Goal: Task Accomplishment & Management: Manage account settings

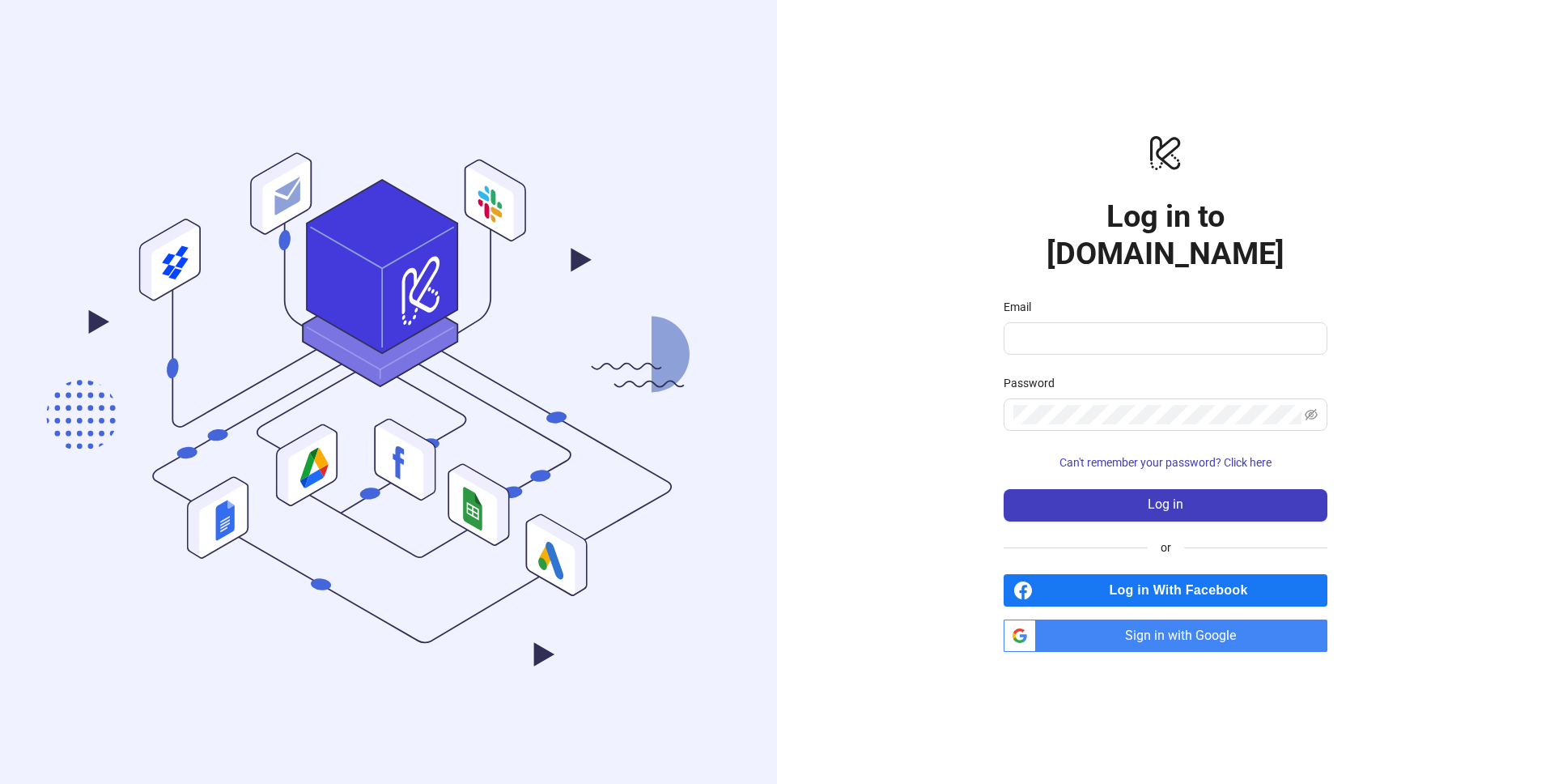
click at [1176, 620] on span "Sign in with Google" at bounding box center [1184, 636] width 285 height 33
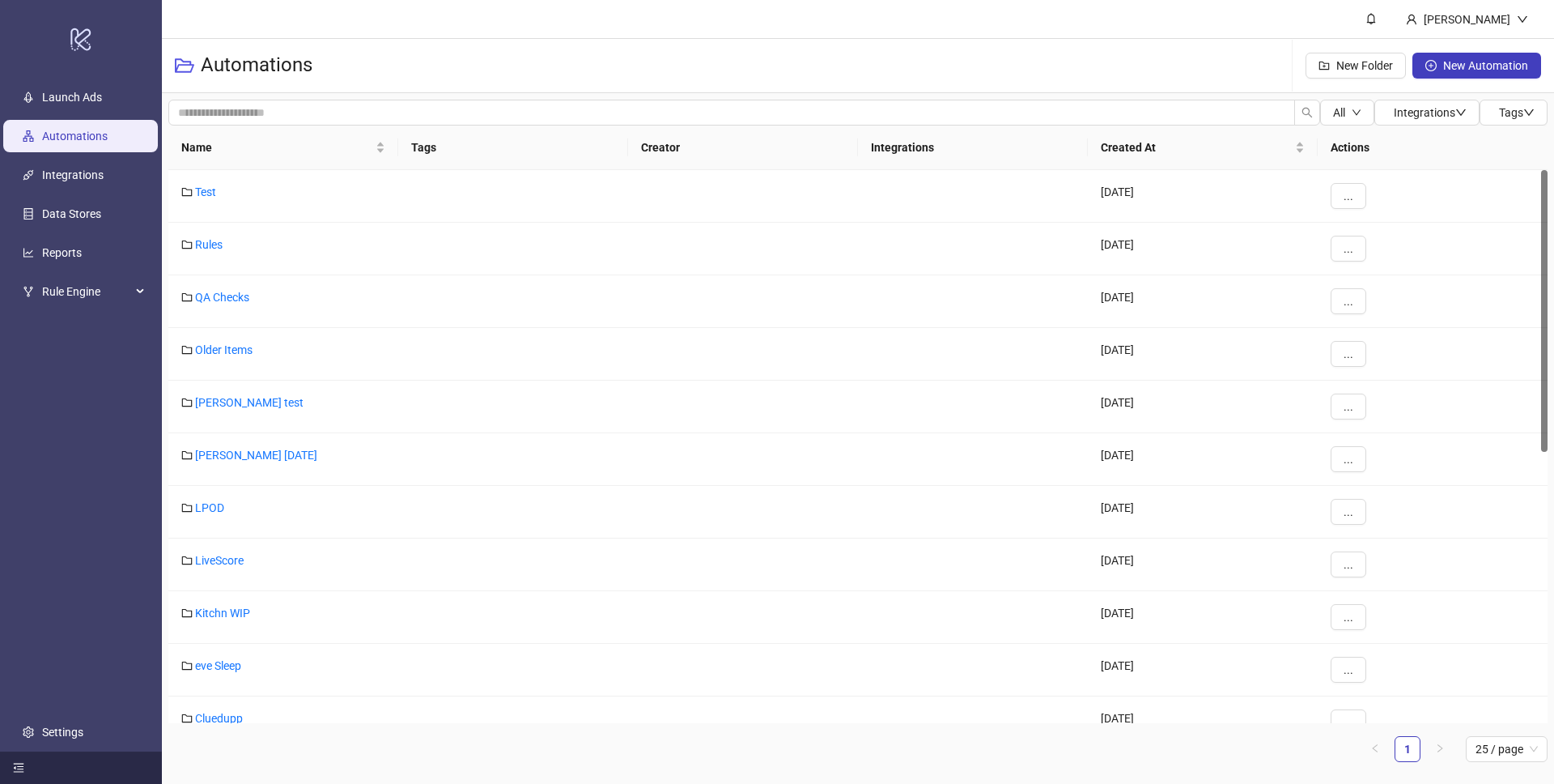
click at [19, 766] on icon "menu-fold" at bounding box center [19, 767] width 11 height 11
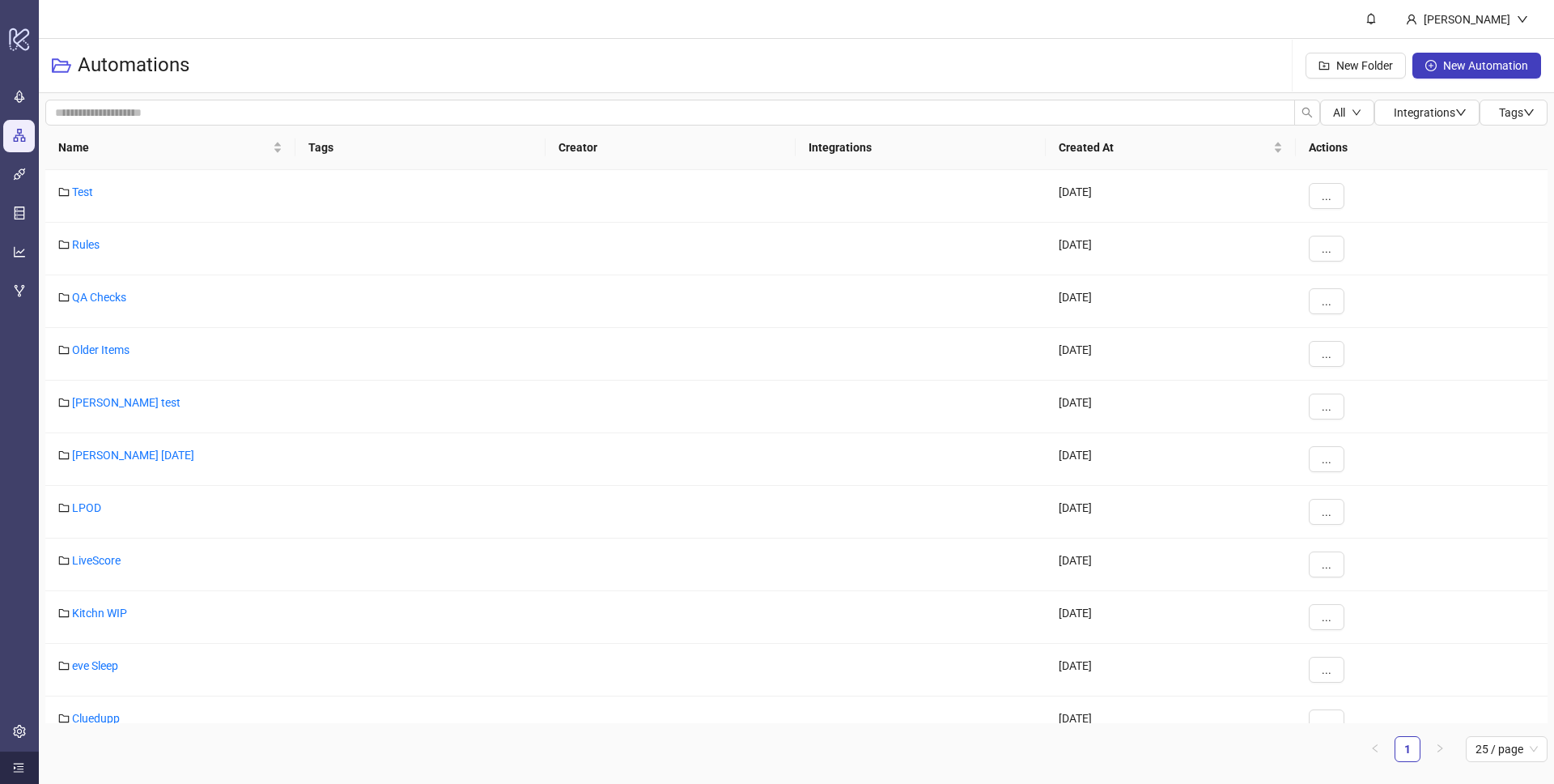
click at [20, 764] on icon "menu-unfold" at bounding box center [19, 767] width 11 height 11
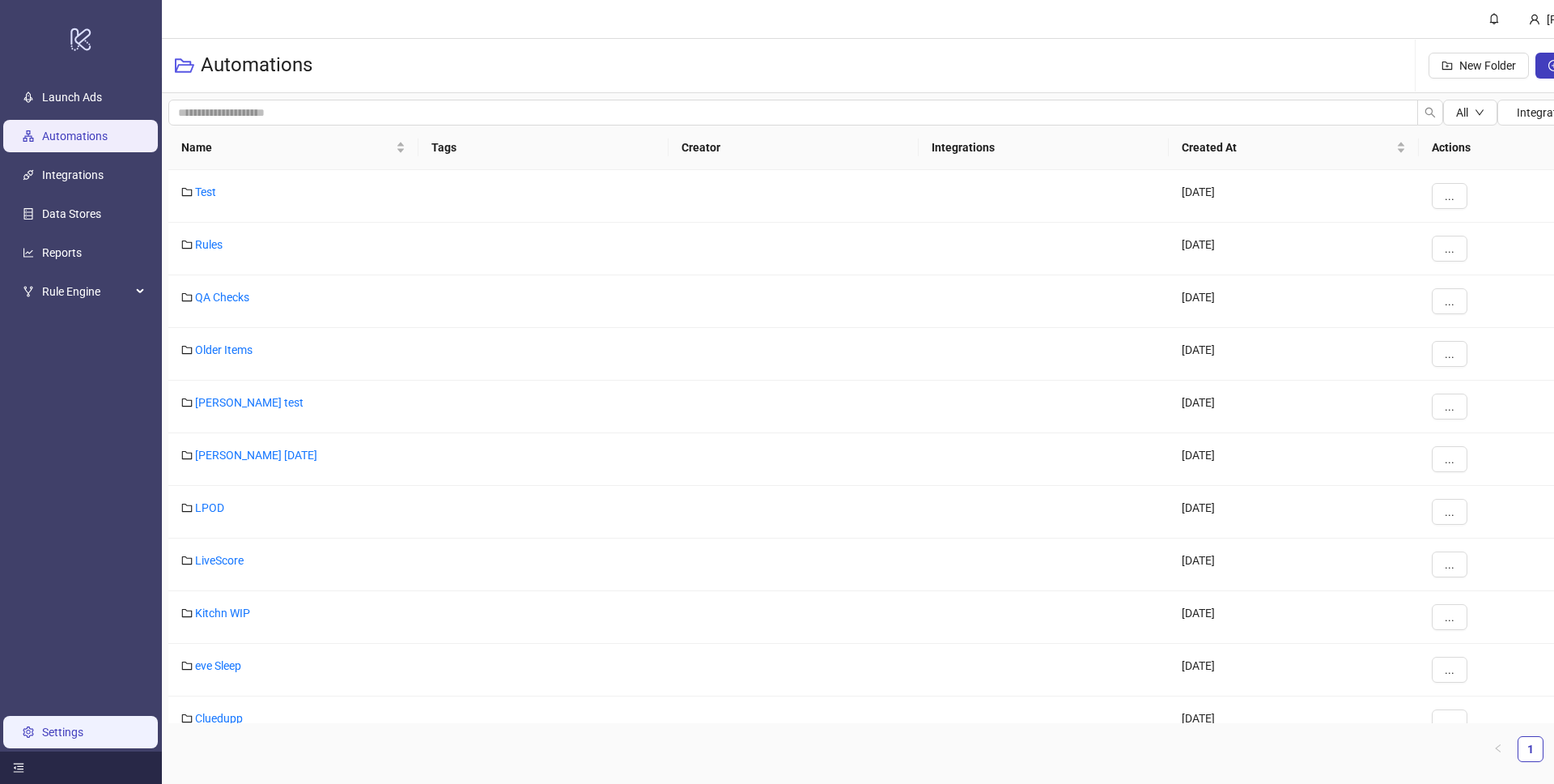
click at [83, 735] on link "Settings" at bounding box center [63, 732] width 41 height 13
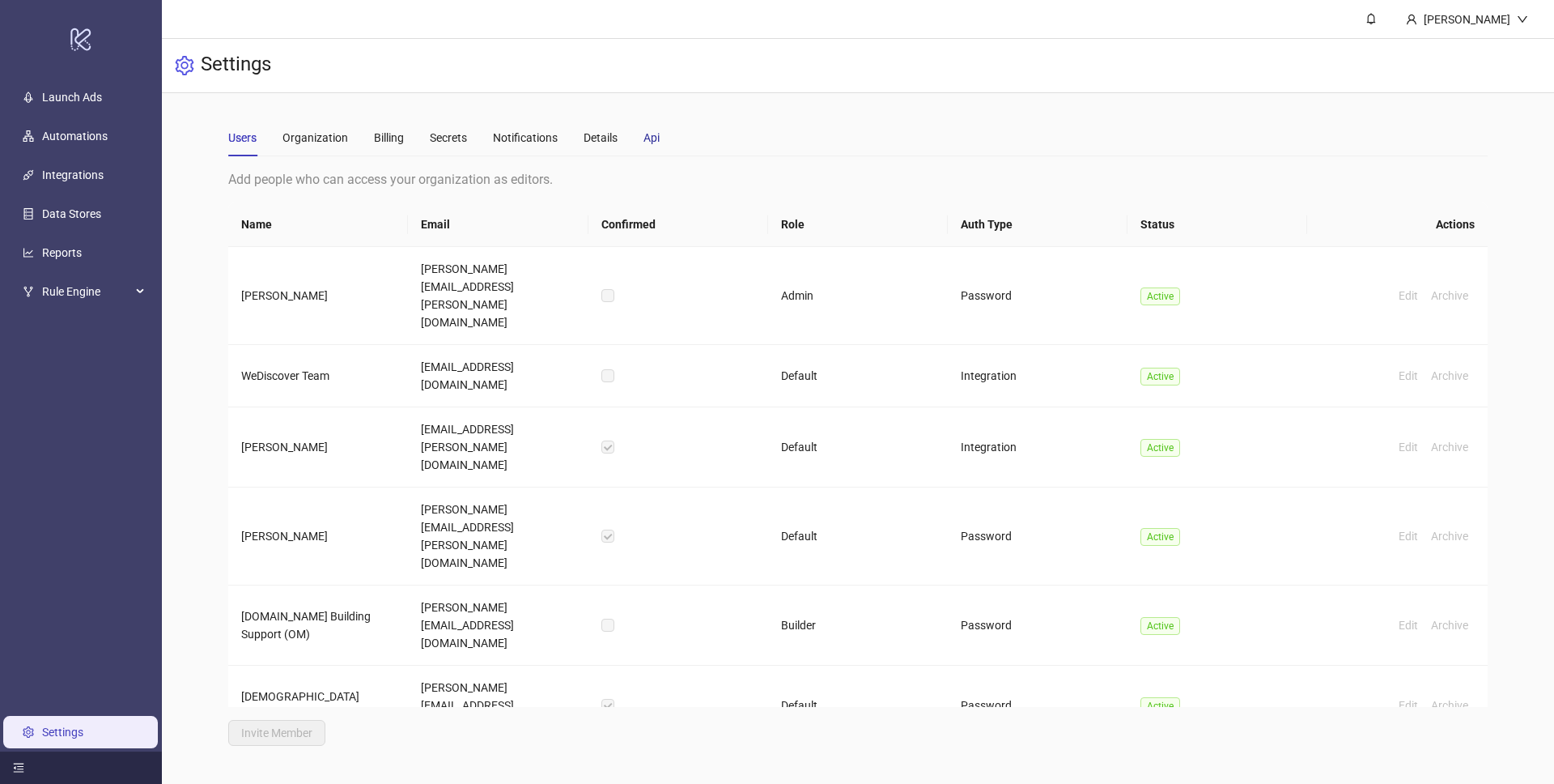
click at [652, 137] on div "Api" at bounding box center [651, 137] width 16 height 18
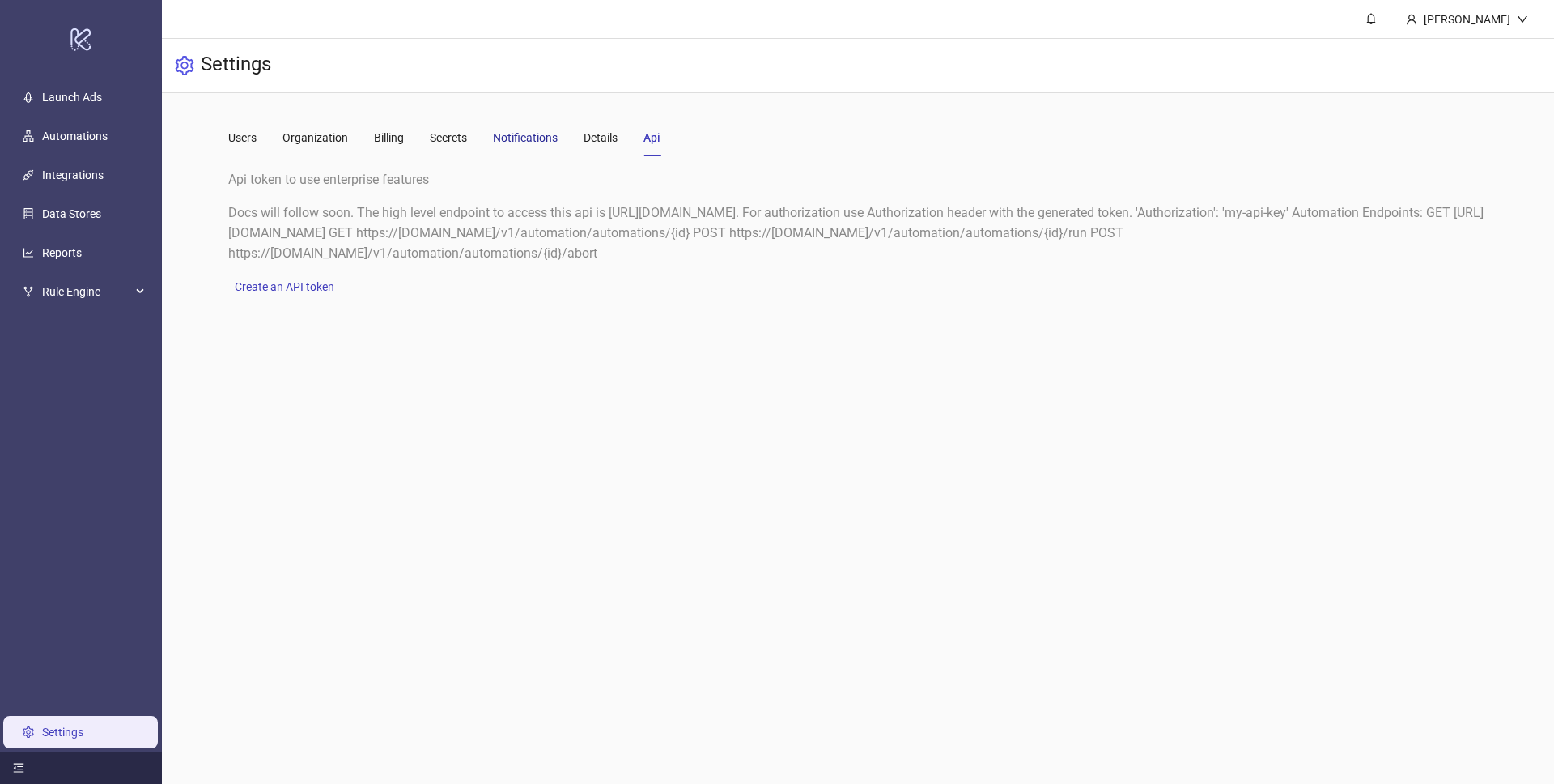
click at [505, 143] on div "Notifications" at bounding box center [525, 137] width 64 height 18
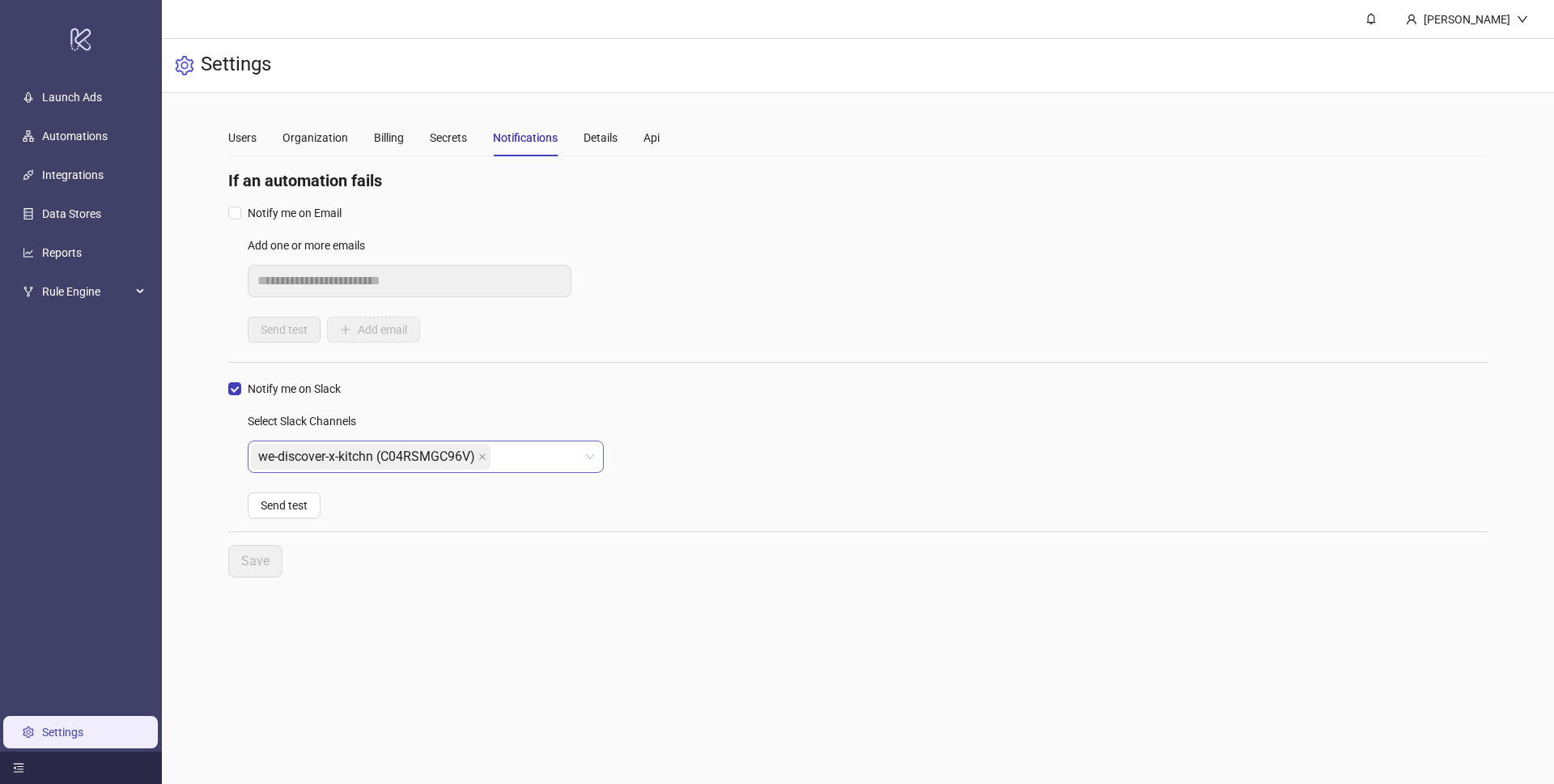
click at [531, 455] on div "we-discover-x-kitchn (C04RSMGC96V)" at bounding box center [417, 456] width 332 height 29
click at [714, 672] on main "[PERSON_NAME] Settings Users Organization Billing Secrets Notifications Details…" at bounding box center [858, 392] width 1393 height 784
click at [528, 627] on main "[PERSON_NAME] Settings Users Organization Billing Secrets Notifications Details…" at bounding box center [858, 392] width 1393 height 784
click at [593, 455] on div "we-discover-x-kitchn (C04RSMGC96V)" at bounding box center [426, 456] width 357 height 33
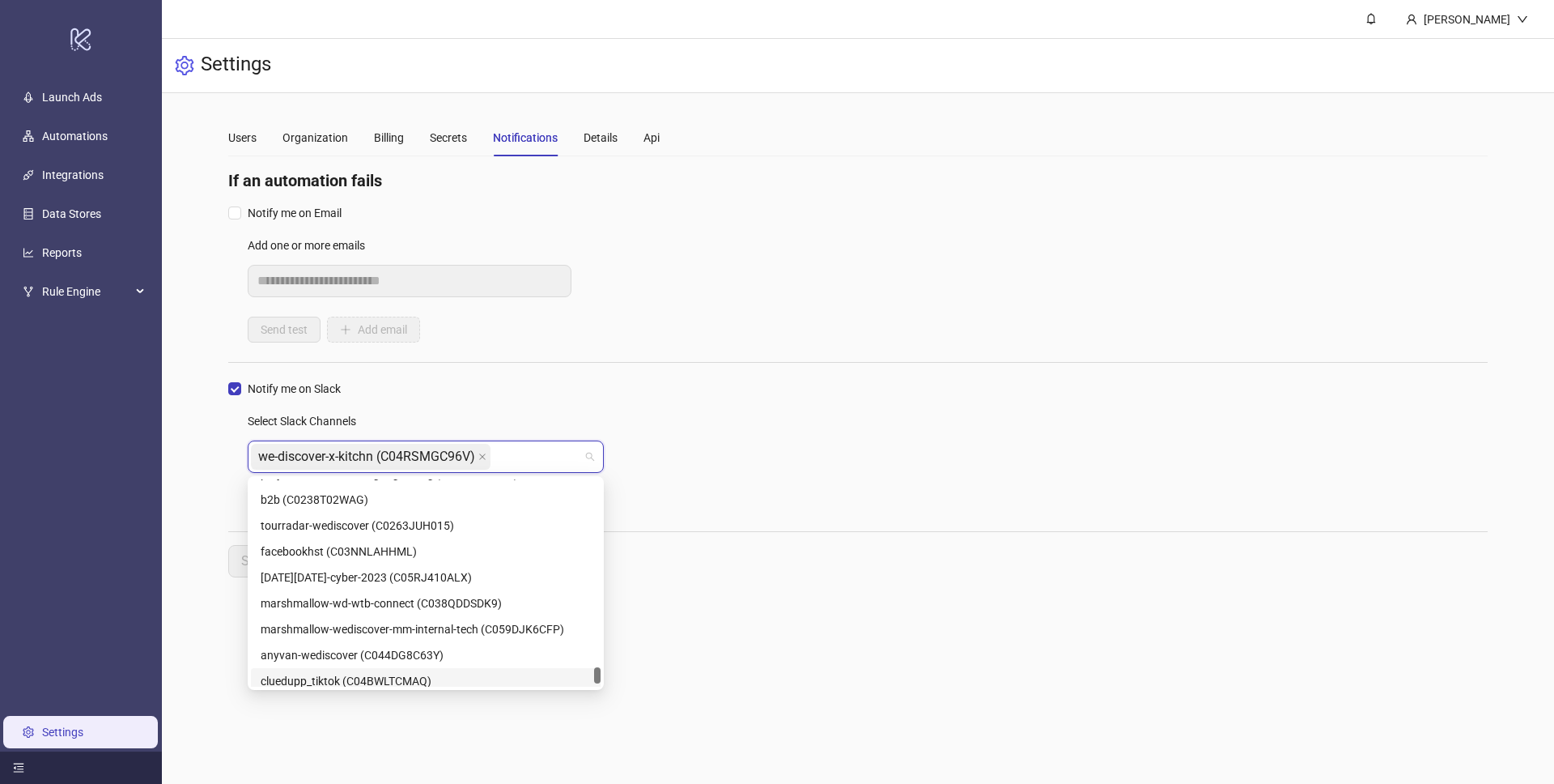
scroll to position [5378, 0]
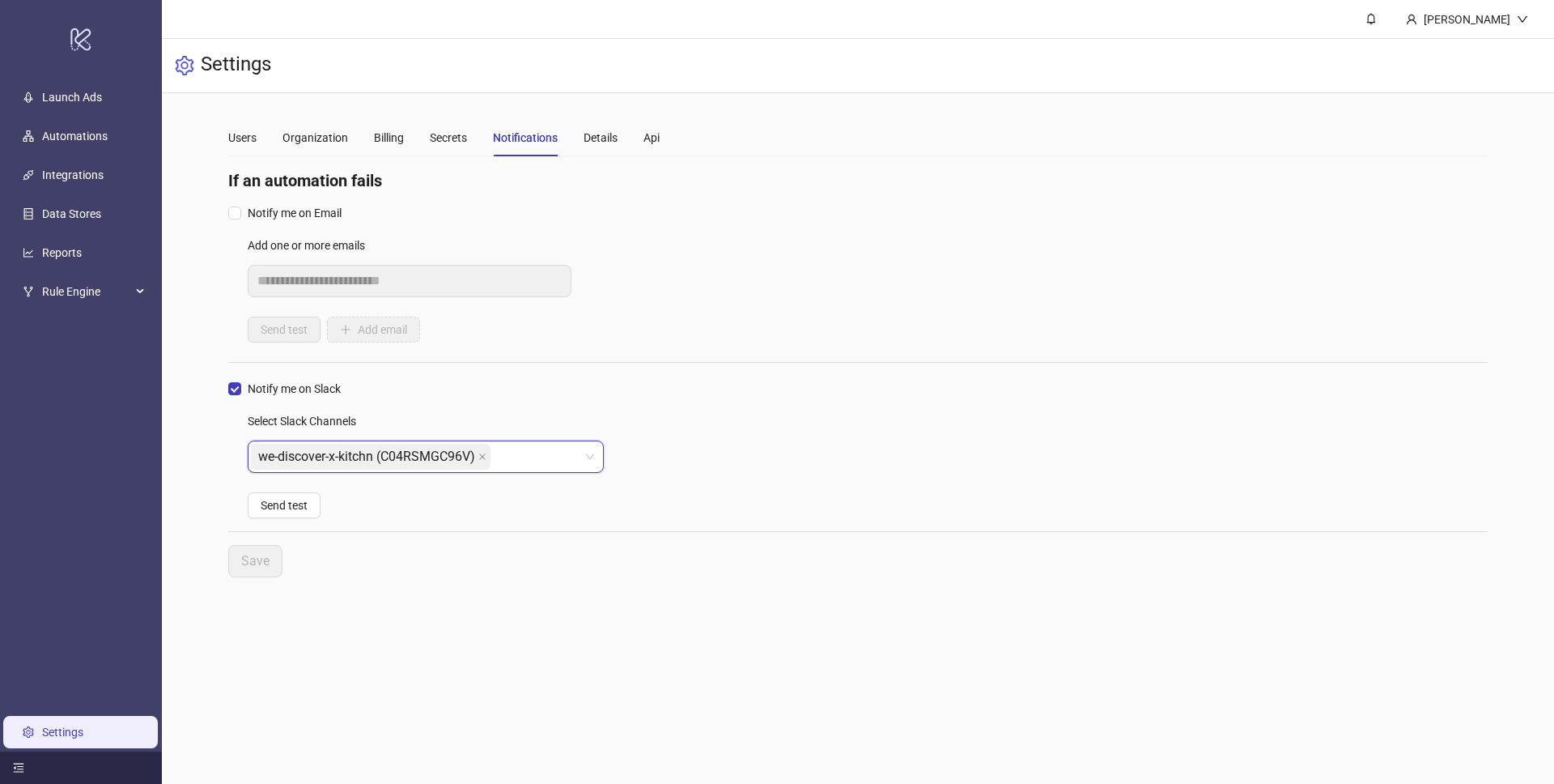
click at [520, 468] on div "we-discover-x-kitchn (C04RSMGC96V)" at bounding box center [417, 456] width 332 height 29
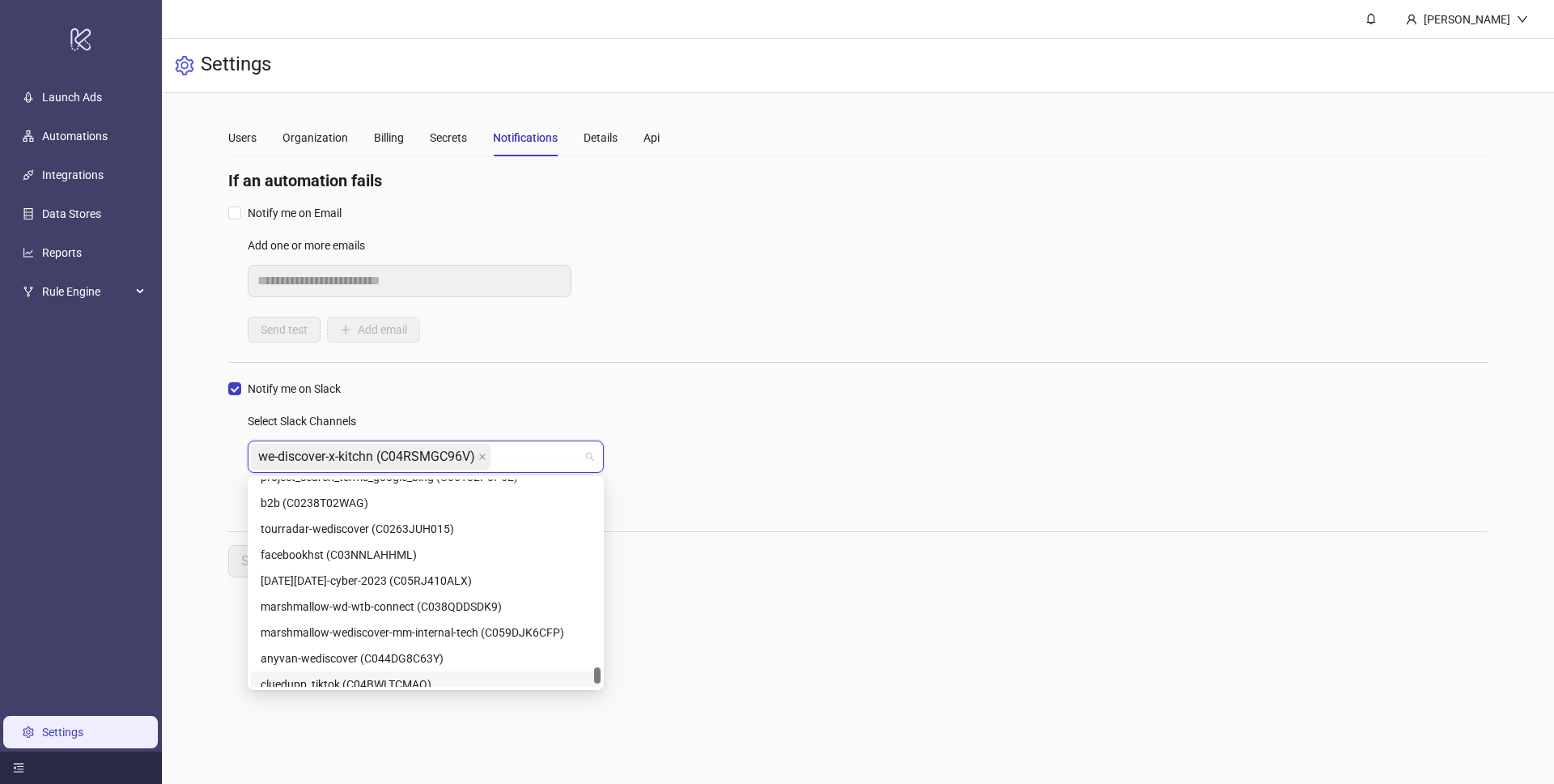
paste input "**********"
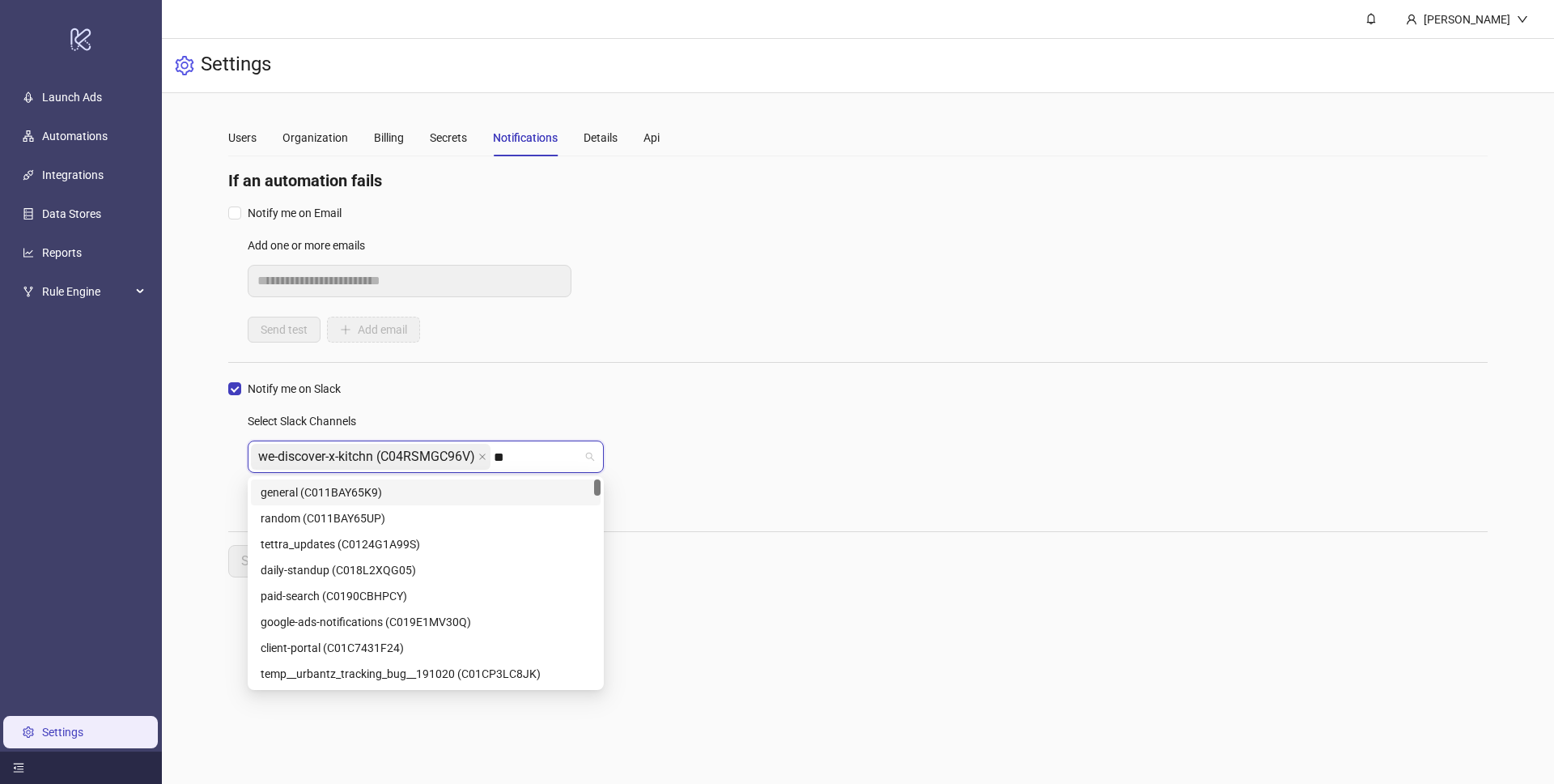
type input "*"
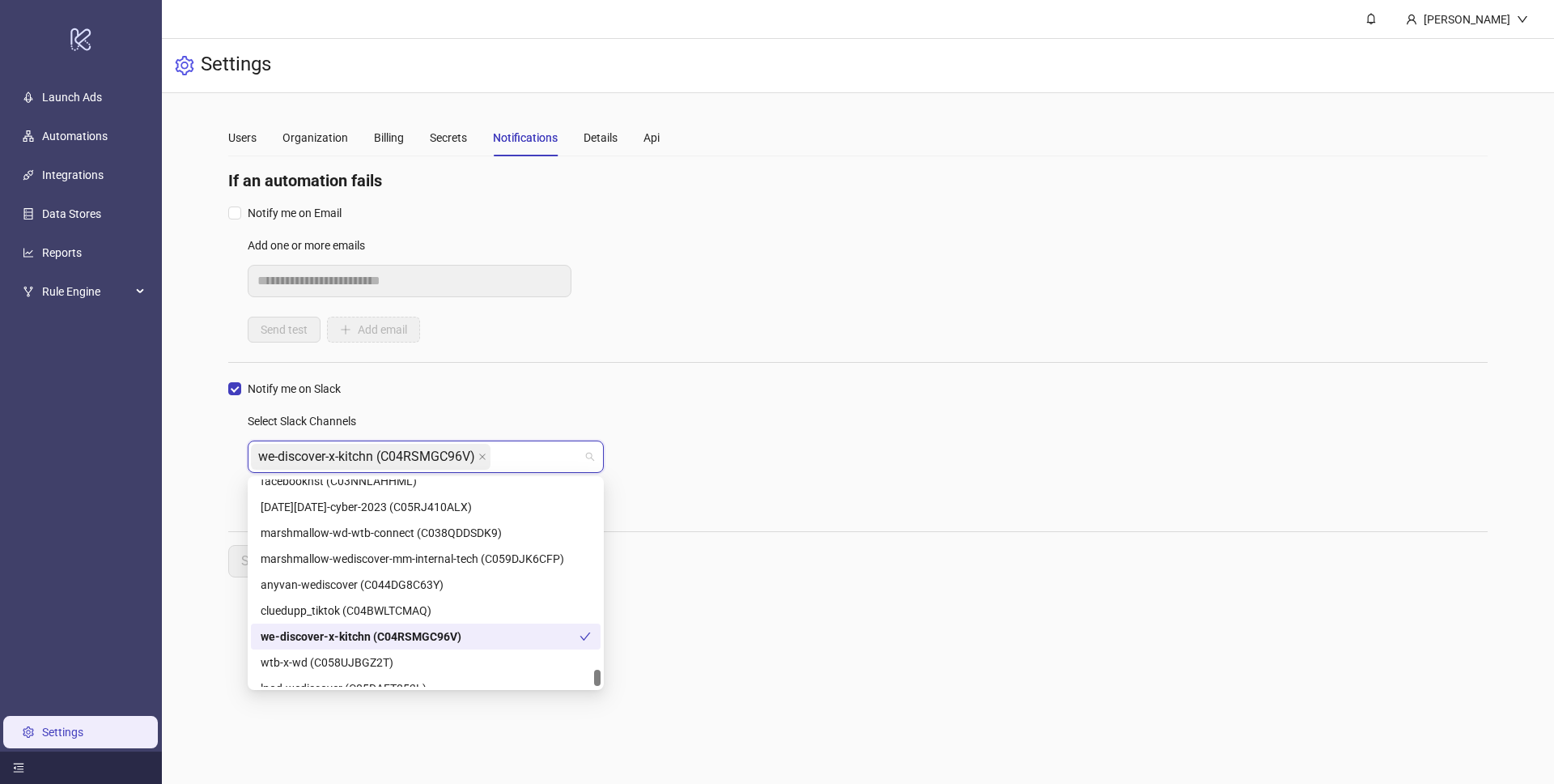
scroll to position [5447, 0]
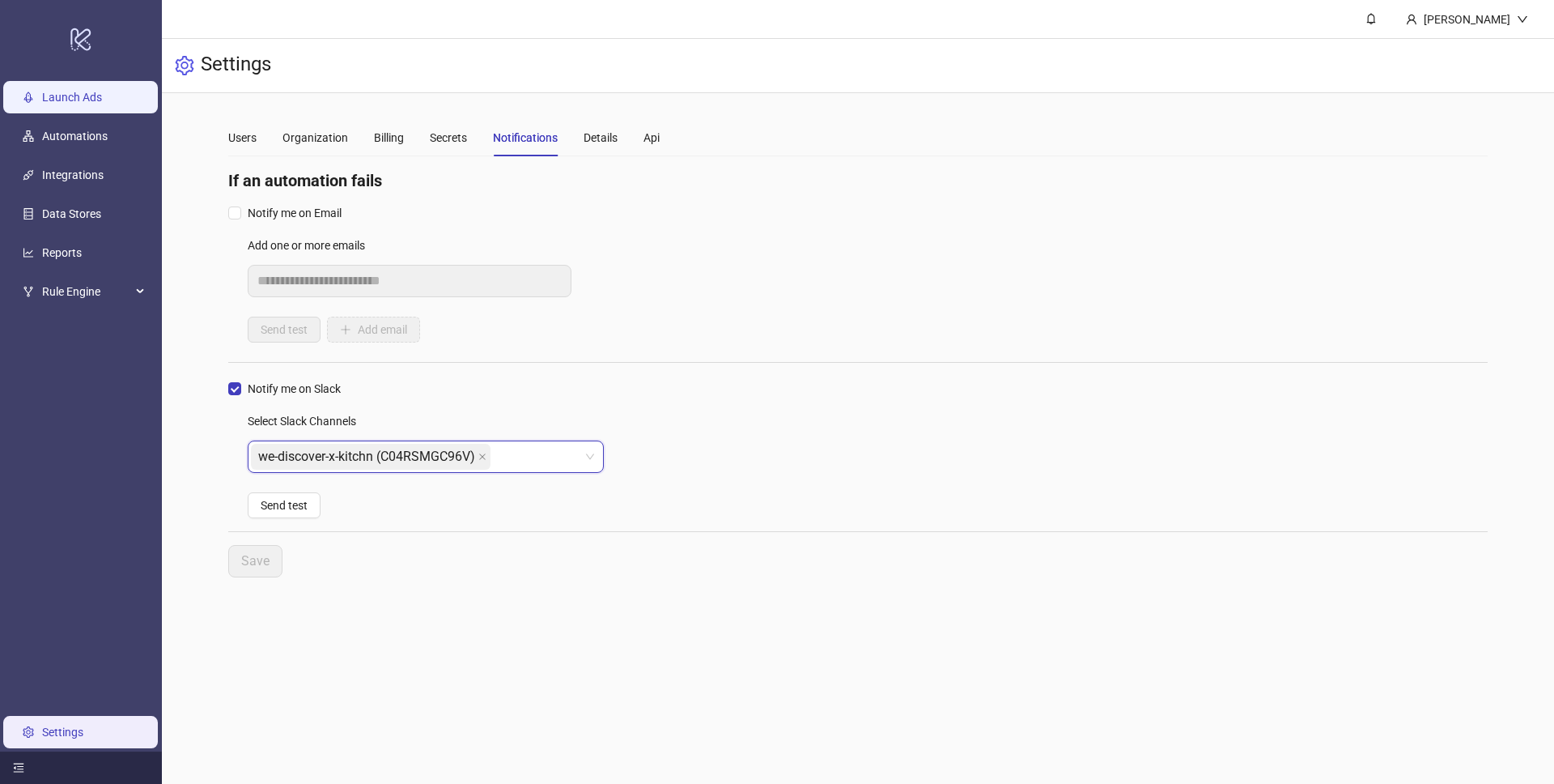
click at [81, 99] on link "Launch Ads" at bounding box center [72, 97] width 60 height 13
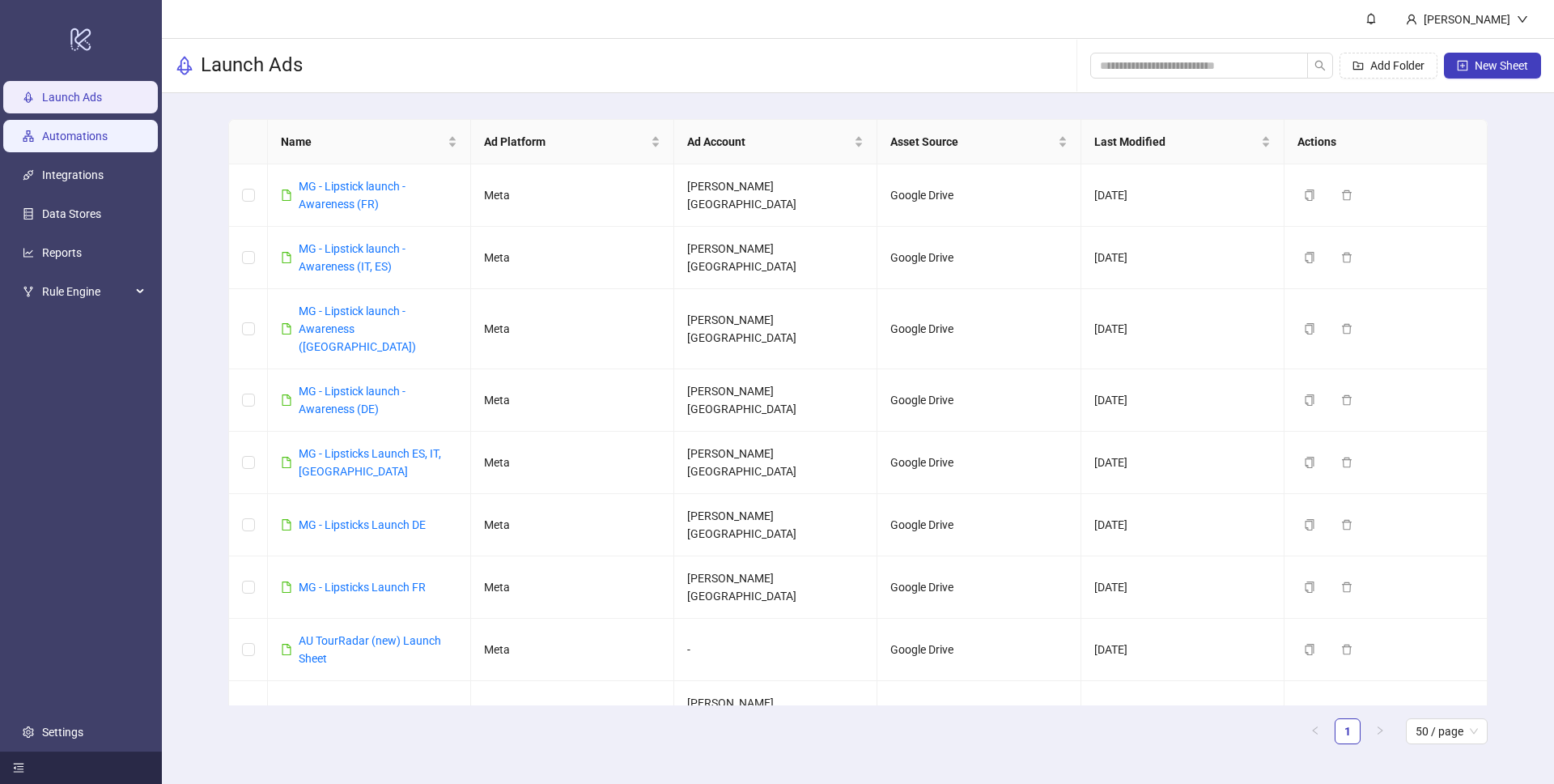
click at [101, 143] on link "Automations" at bounding box center [75, 136] width 65 height 13
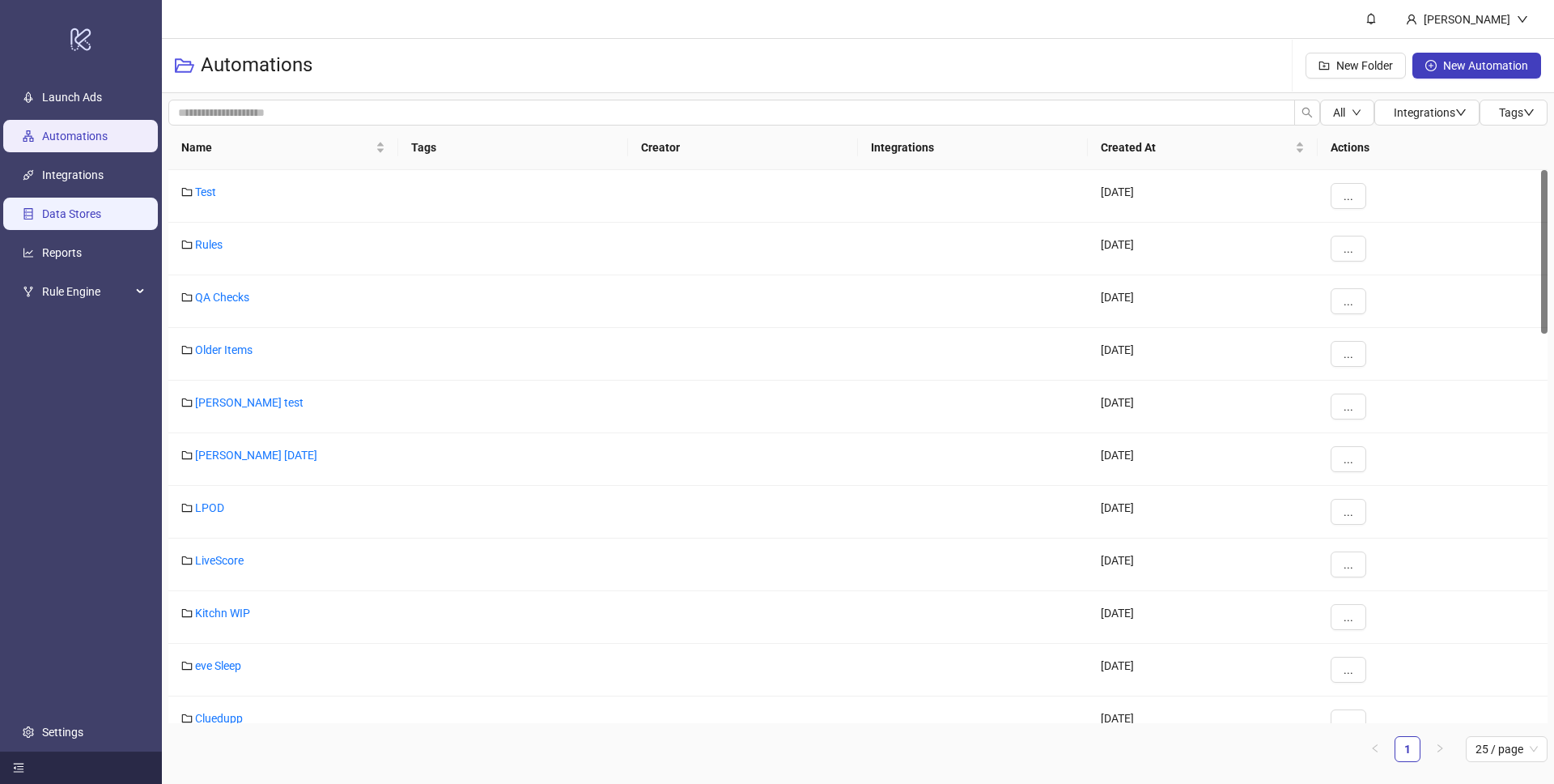
click at [101, 217] on link "Data Stores" at bounding box center [71, 214] width 59 height 13
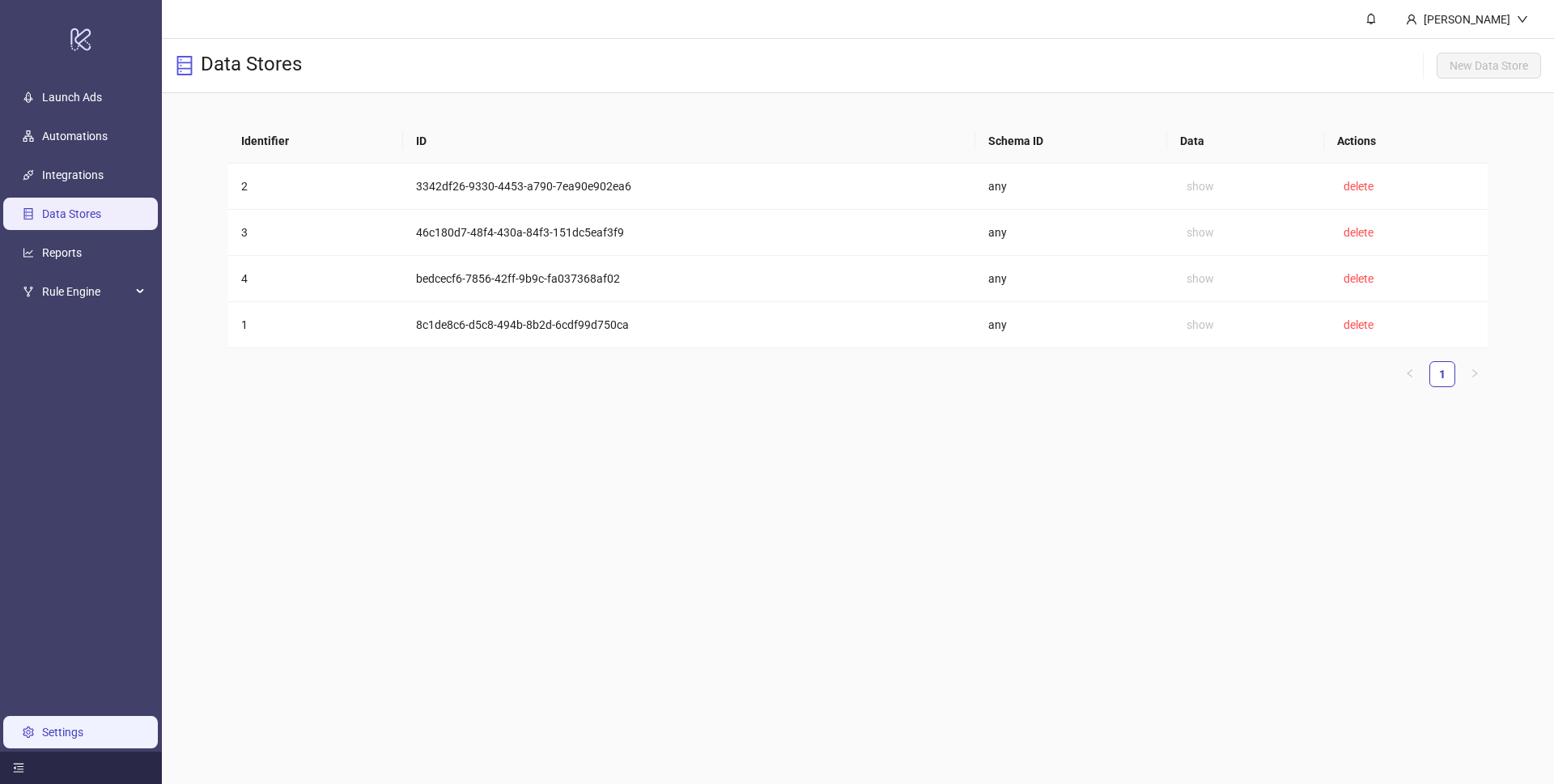
click at [67, 734] on link "Settings" at bounding box center [63, 732] width 41 height 13
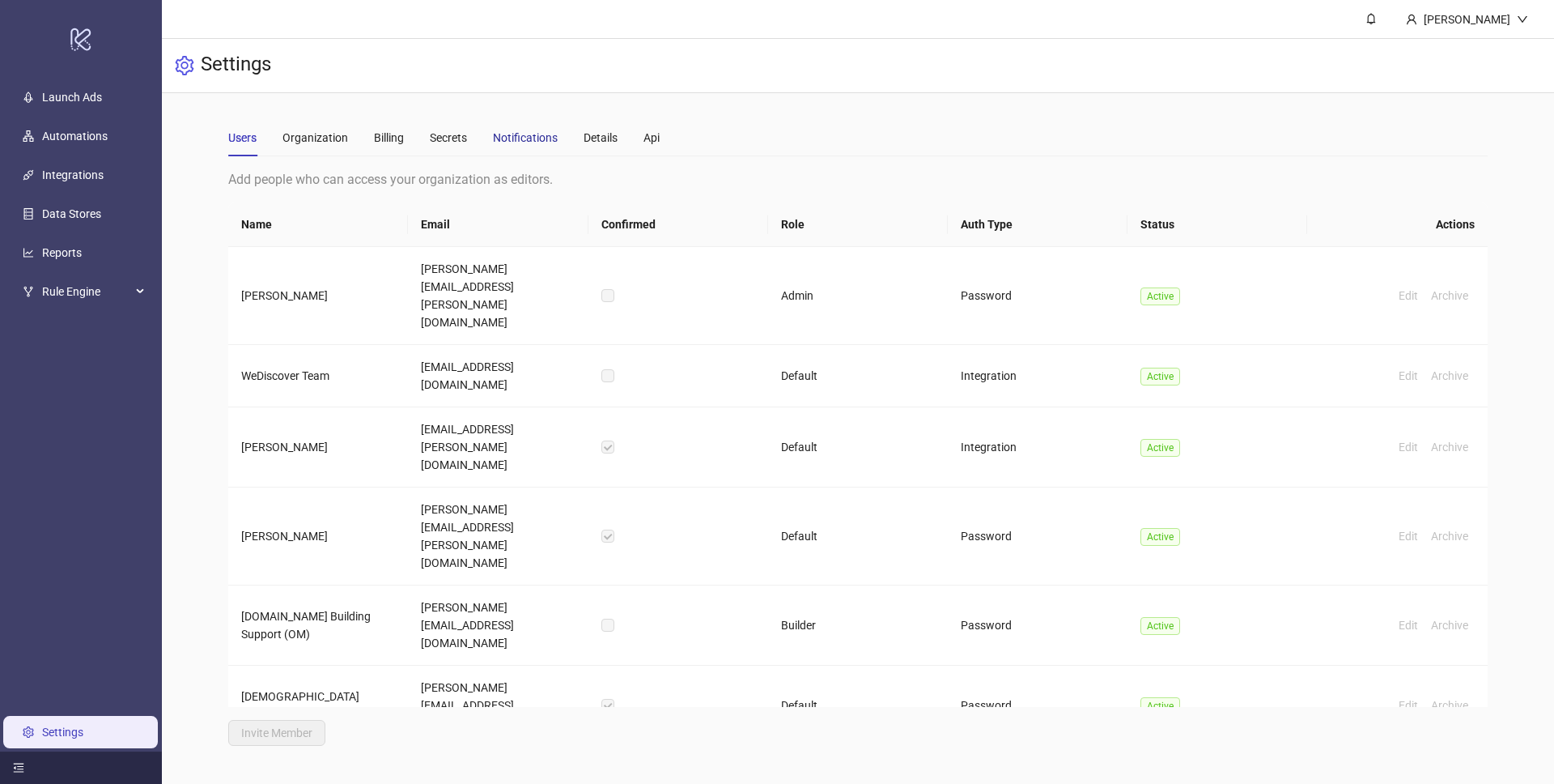
click at [539, 139] on div "Notifications" at bounding box center [525, 137] width 64 height 18
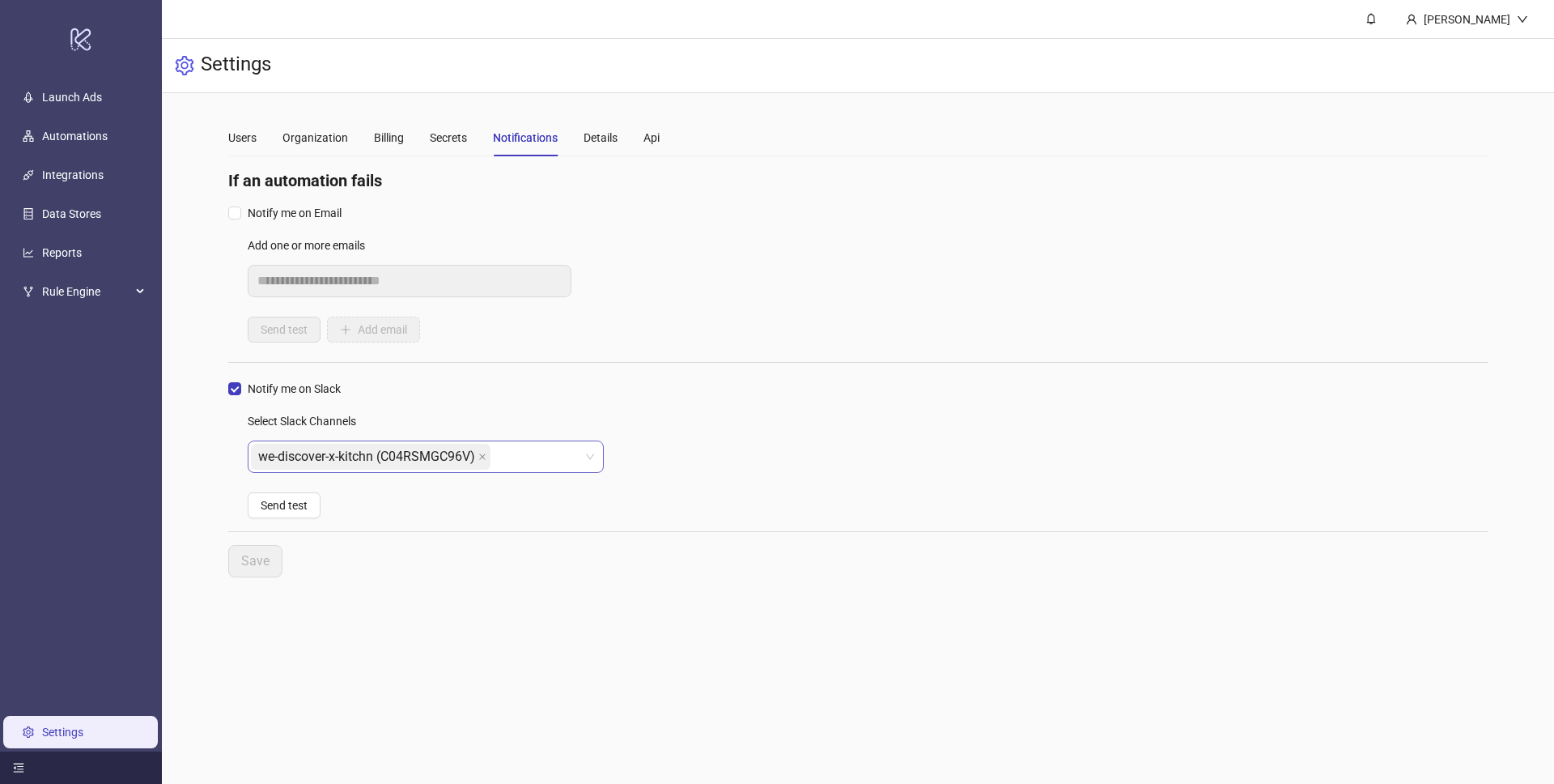
click at [528, 465] on div "we-discover-x-kitchn (C04RSMGC96V)" at bounding box center [417, 456] width 332 height 29
